Goal: Task Accomplishment & Management: Manage account settings

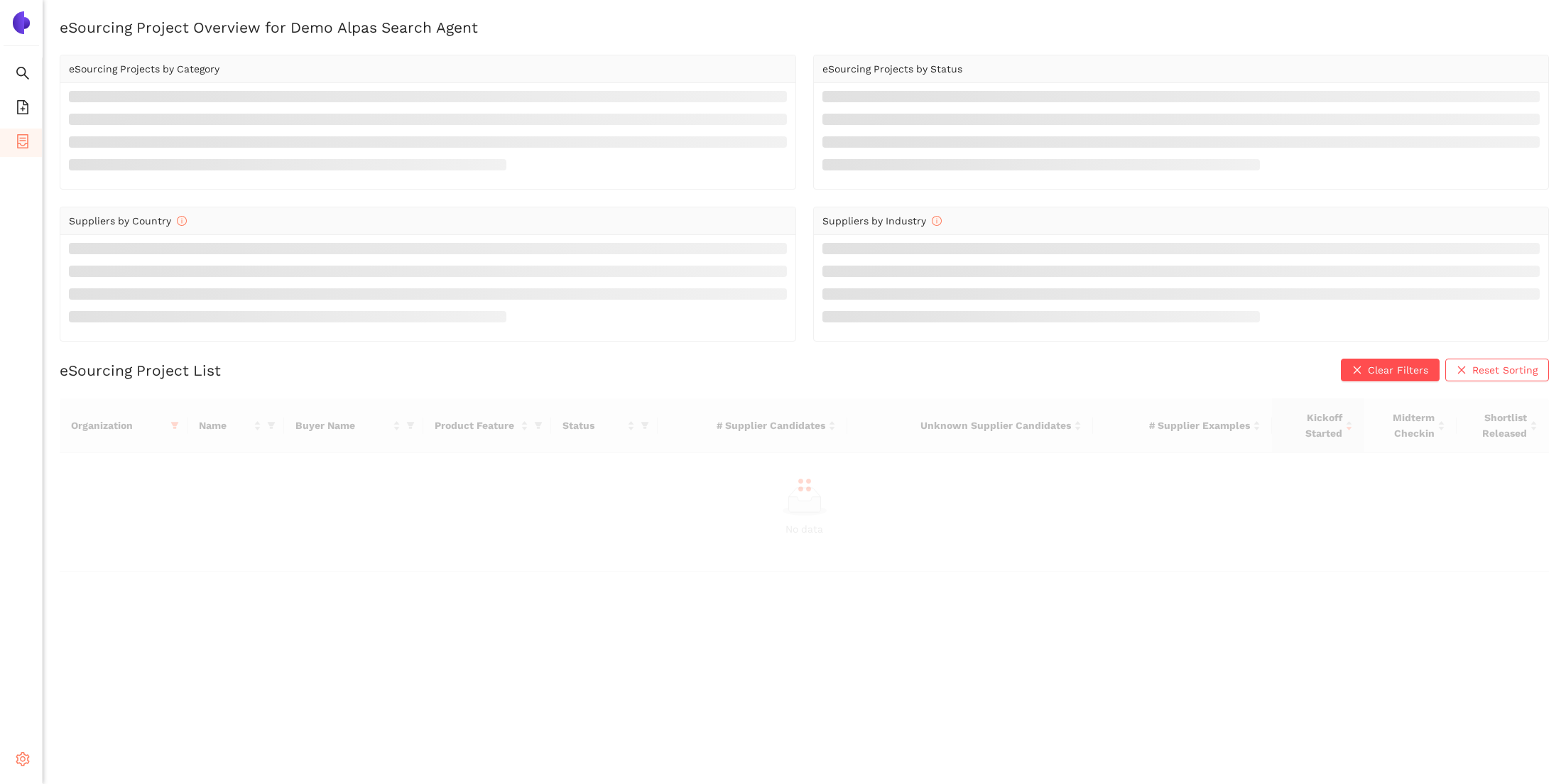
click at [18, 756] on icon "setting" at bounding box center [23, 759] width 14 height 14
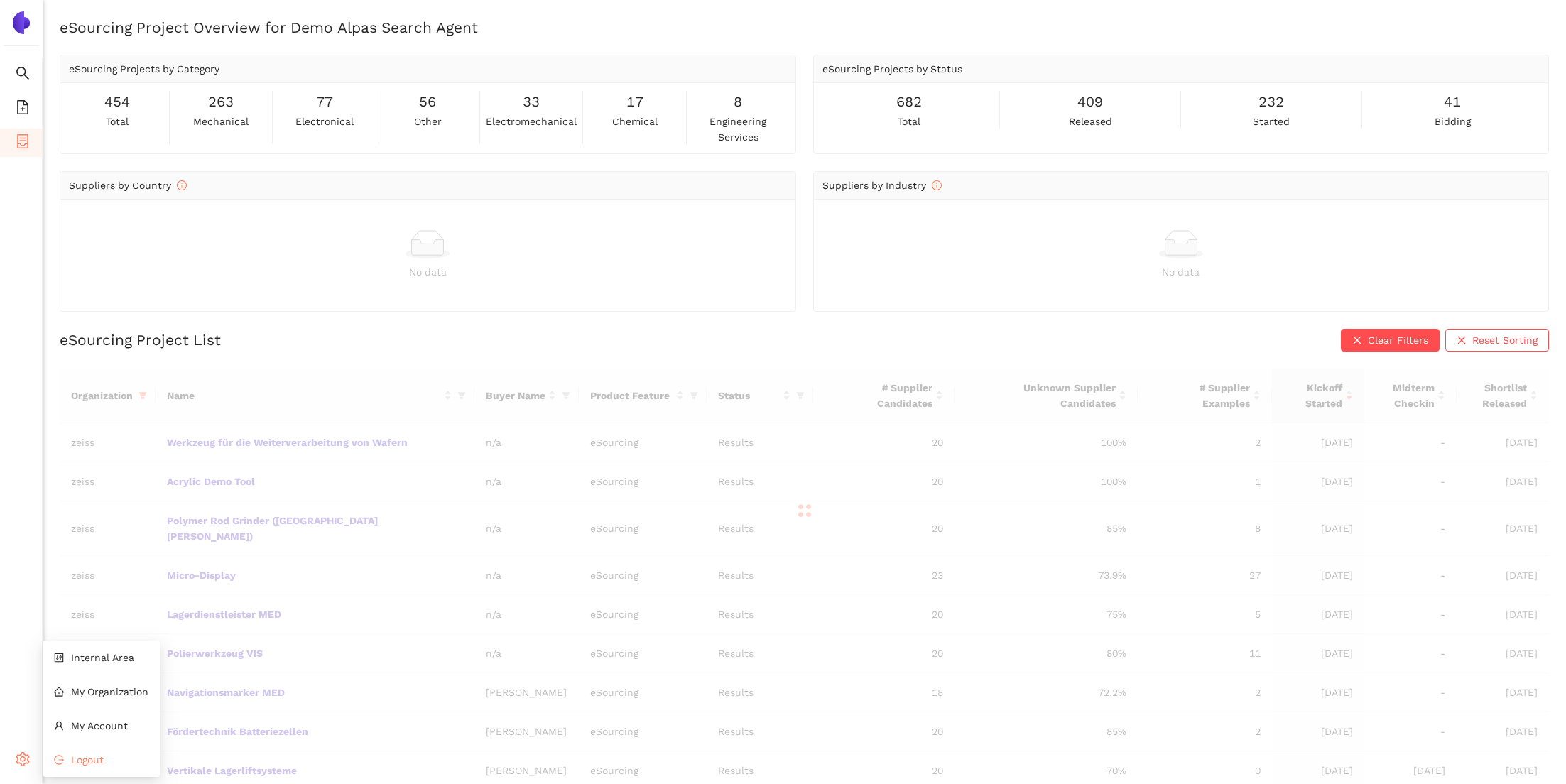
click at [77, 752] on li "Logout" at bounding box center [101, 760] width 118 height 28
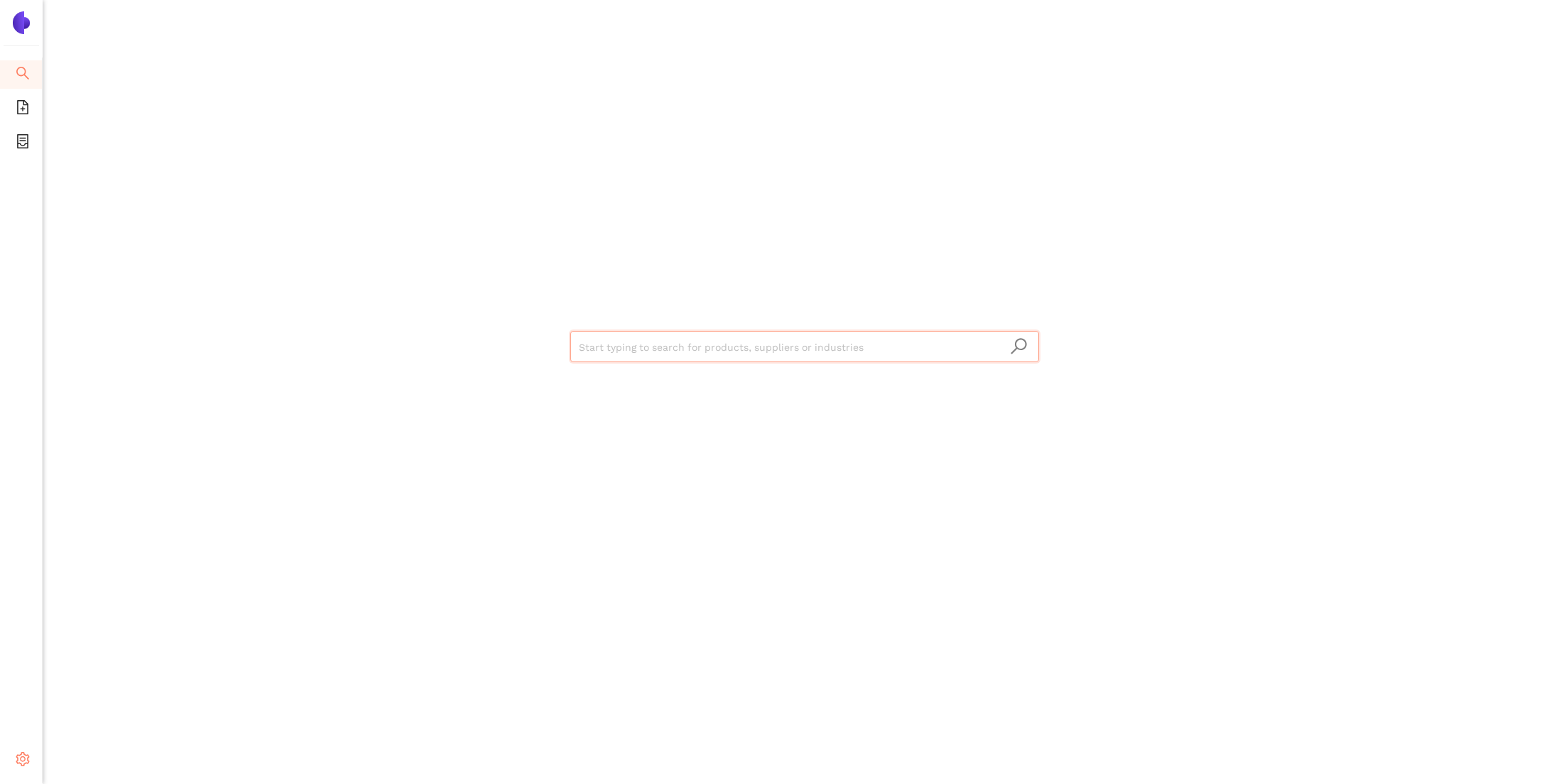
click at [16, 763] on icon "setting" at bounding box center [23, 759] width 14 height 14
click at [24, 745] on li "Settings" at bounding box center [21, 761] width 43 height 34
click at [25, 757] on icon "setting" at bounding box center [23, 759] width 14 height 14
click at [105, 688] on span "My Organization" at bounding box center [110, 692] width 77 height 11
